Goal: Navigation & Orientation: Find specific page/section

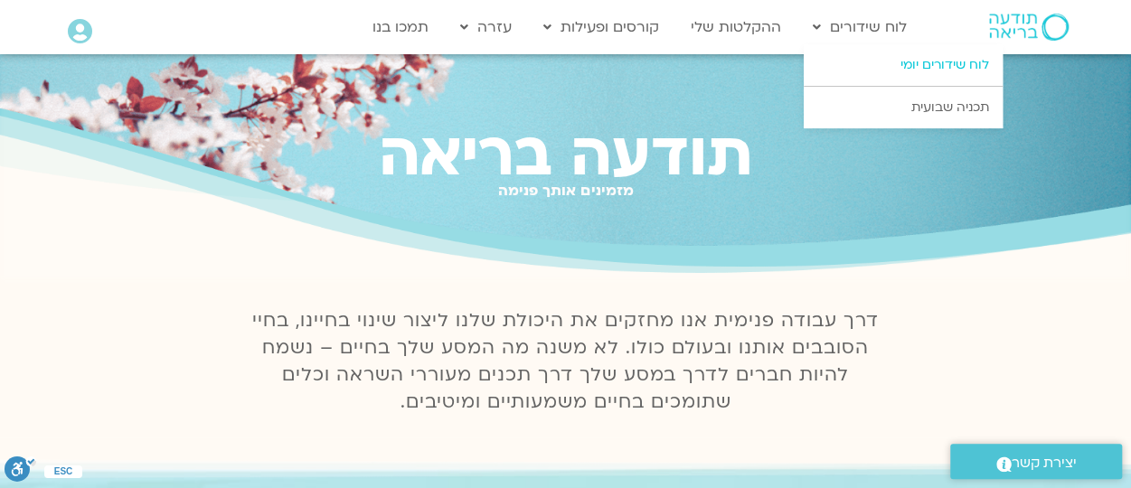
click at [900, 62] on link "לוח שידורים יומי" at bounding box center [903, 65] width 199 height 42
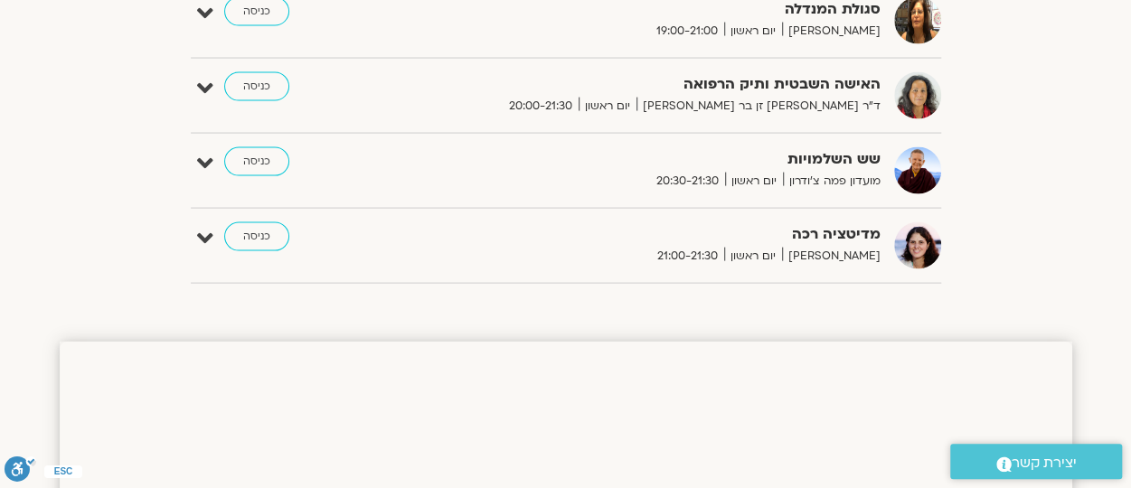
scroll to position [1722, 0]
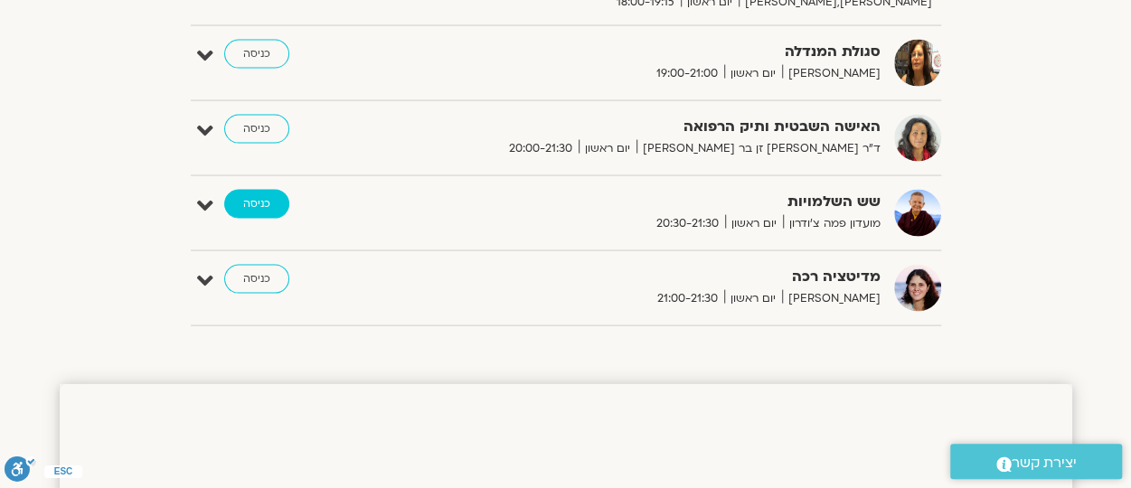
click at [262, 197] on link "כניסה" at bounding box center [256, 204] width 65 height 29
